Goal: Task Accomplishment & Management: Manage account settings

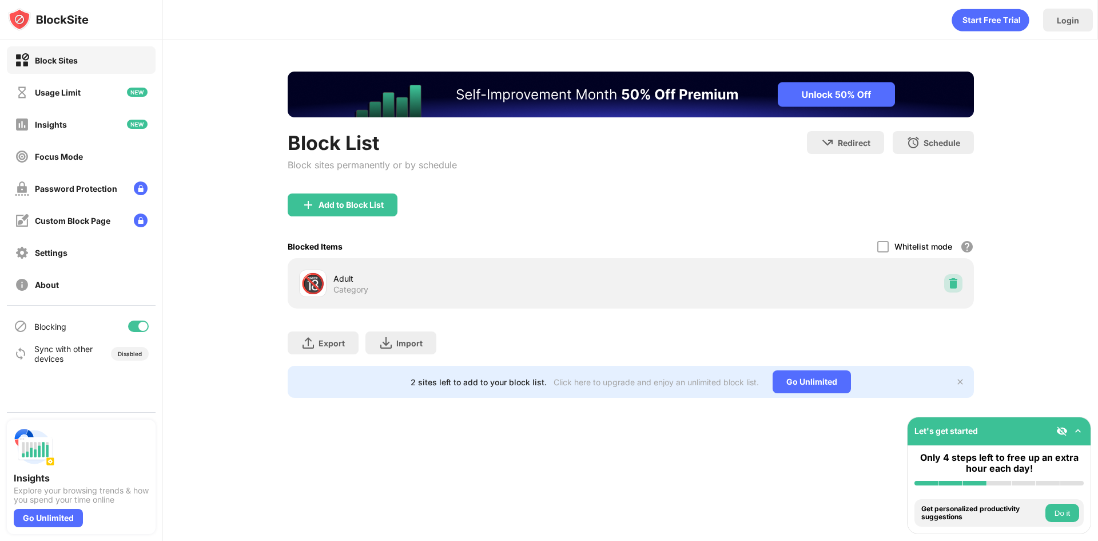
click at [960, 281] on div at bounding box center [954, 283] width 18 height 18
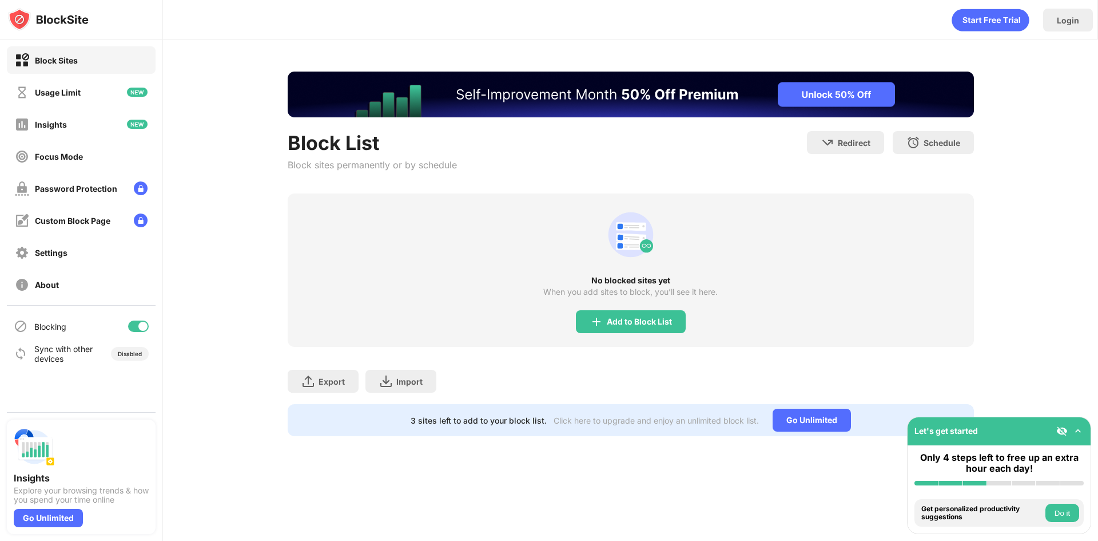
click at [998, 196] on div "Block List Block sites permanently or by schedule Redirect Choose a site to be …" at bounding box center [630, 253] width 935 height 429
click at [673, 318] on div "Add to Block List" at bounding box center [631, 321] width 110 height 23
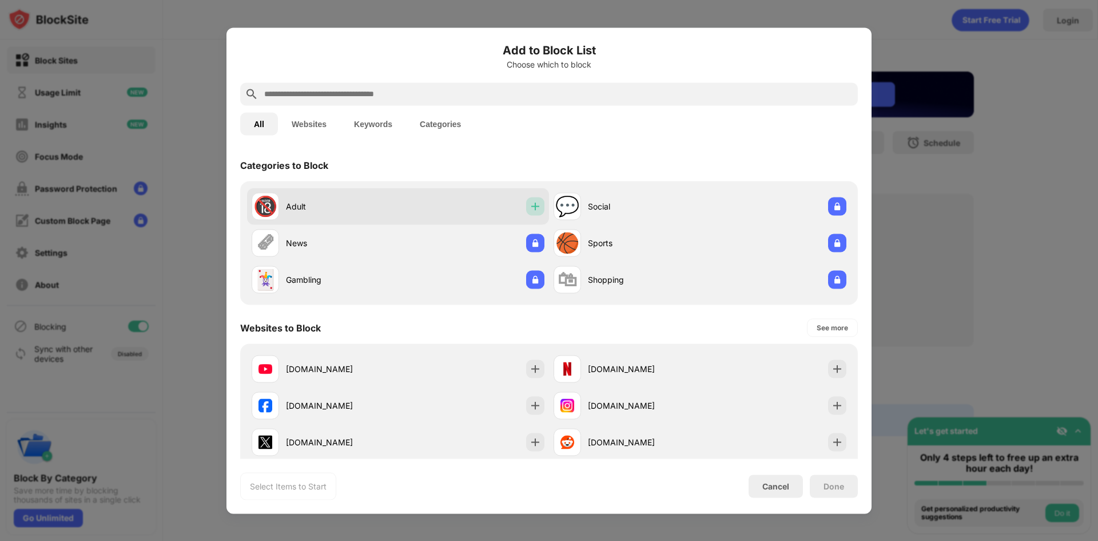
click at [537, 201] on img at bounding box center [535, 205] width 11 height 11
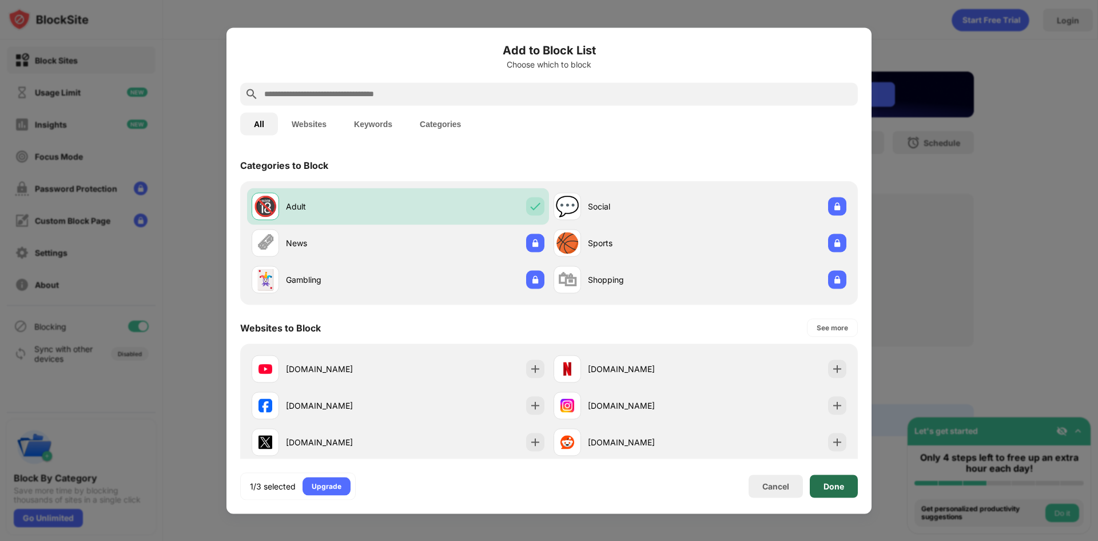
click at [854, 489] on div "Done" at bounding box center [834, 485] width 48 height 23
